Goal: Task Accomplishment & Management: Manage account settings

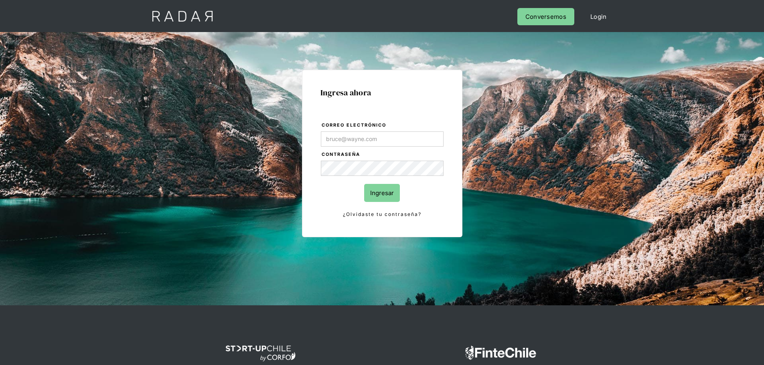
type input "[PERSON_NAME][EMAIL_ADDRESS][PERSON_NAME][DOMAIN_NAME]"
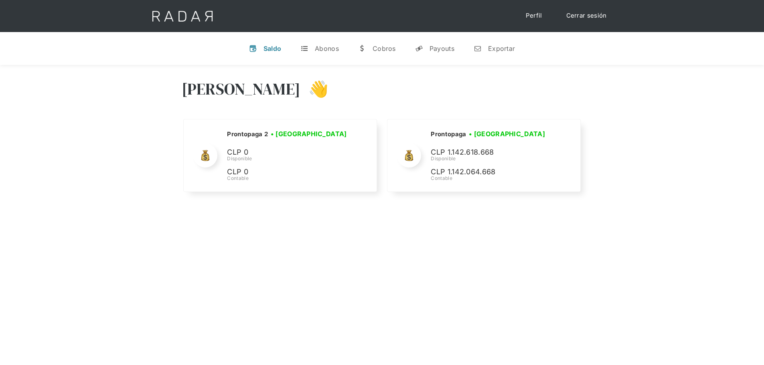
click at [433, 261] on div "Hola José 👋 Cargando tus cuentas... Nombre de la empresa • Conectada • Desconec…" at bounding box center [382, 247] width 764 height 365
click at [579, 16] on link "Cerrar sesión" at bounding box center [586, 16] width 57 height 16
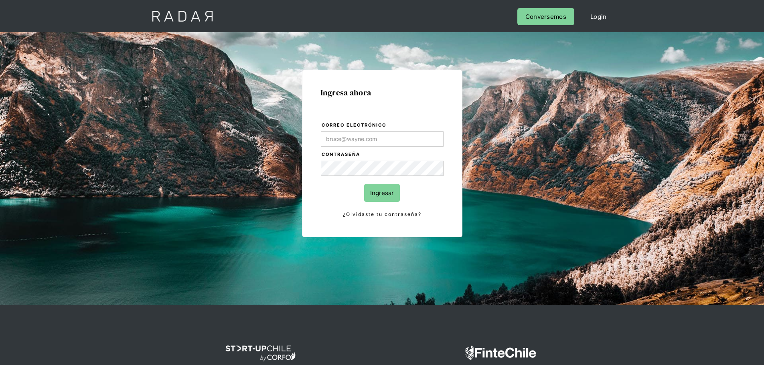
click at [623, 148] on div "Ingresa ahora Correo electrónico Contraseña Ingresar ¿Olvidaste tu contraseña? …" at bounding box center [382, 168] width 764 height 273
